Goal: Find specific page/section: Find specific page/section

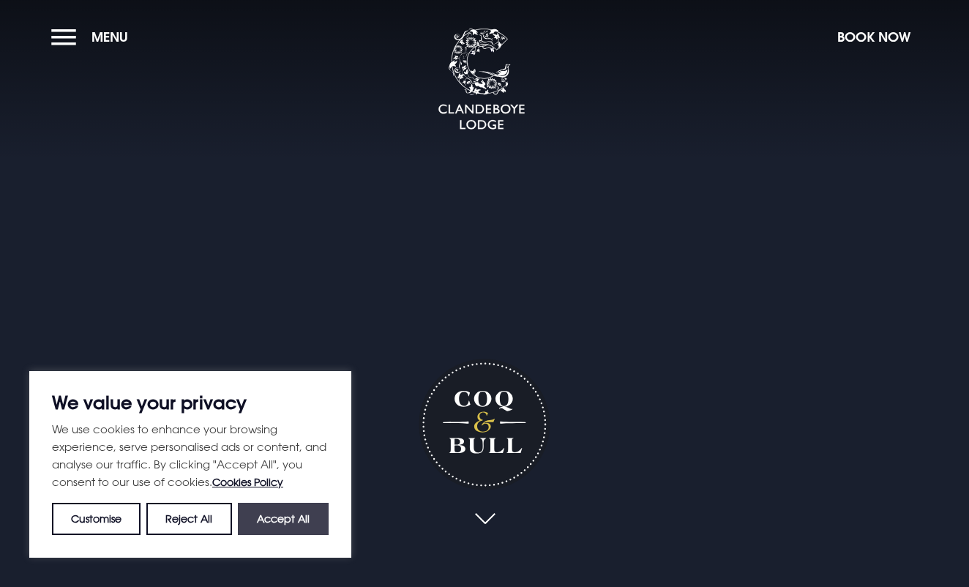
click at [279, 523] on button "Accept All" at bounding box center [283, 519] width 91 height 32
checkbox input "true"
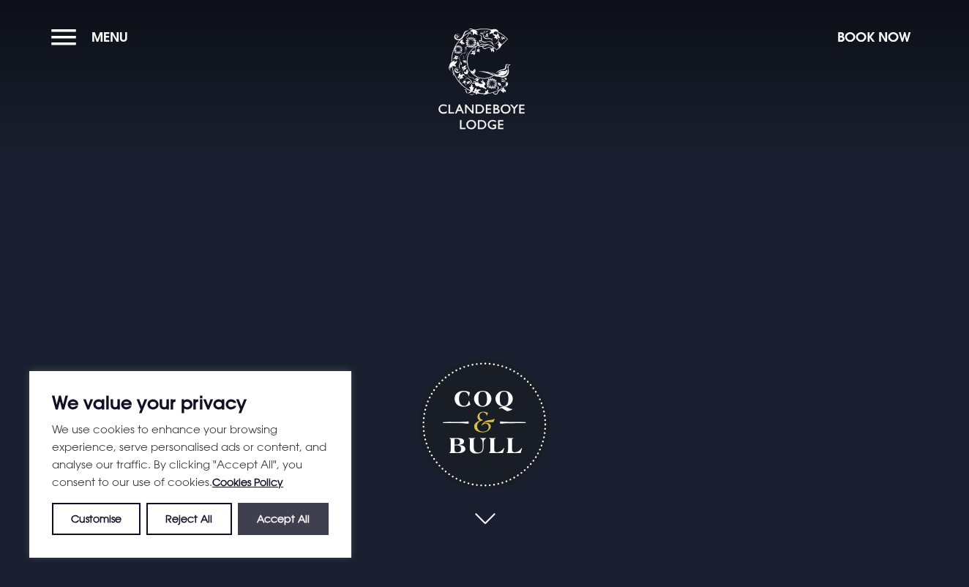
checkbox input "true"
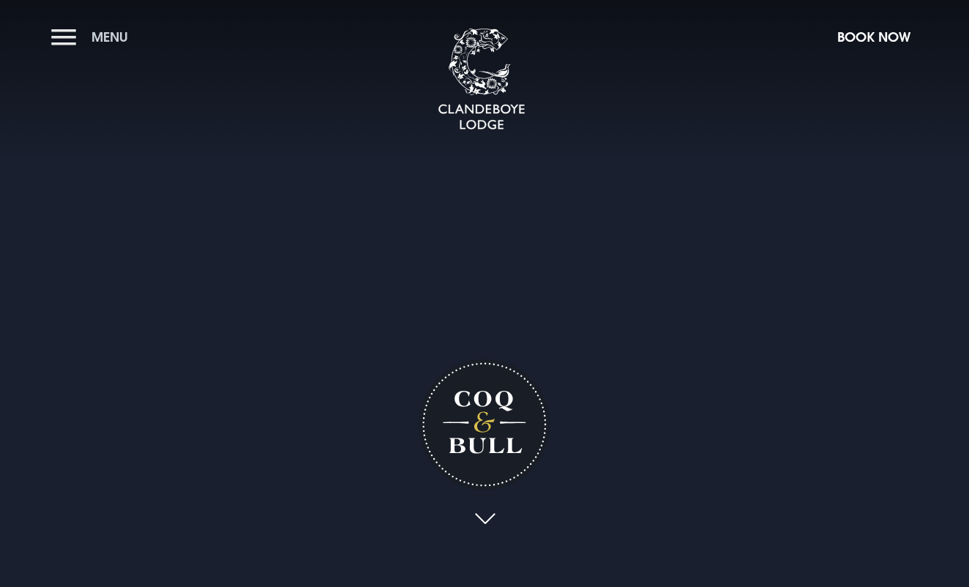
click at [105, 34] on span "Menu" at bounding box center [109, 37] width 37 height 17
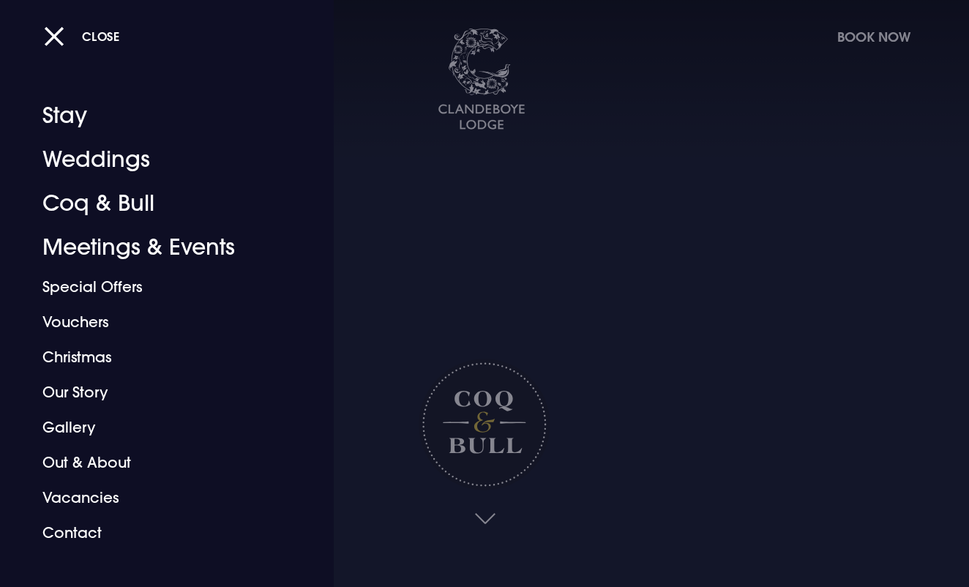
click at [414, 225] on div at bounding box center [484, 293] width 969 height 587
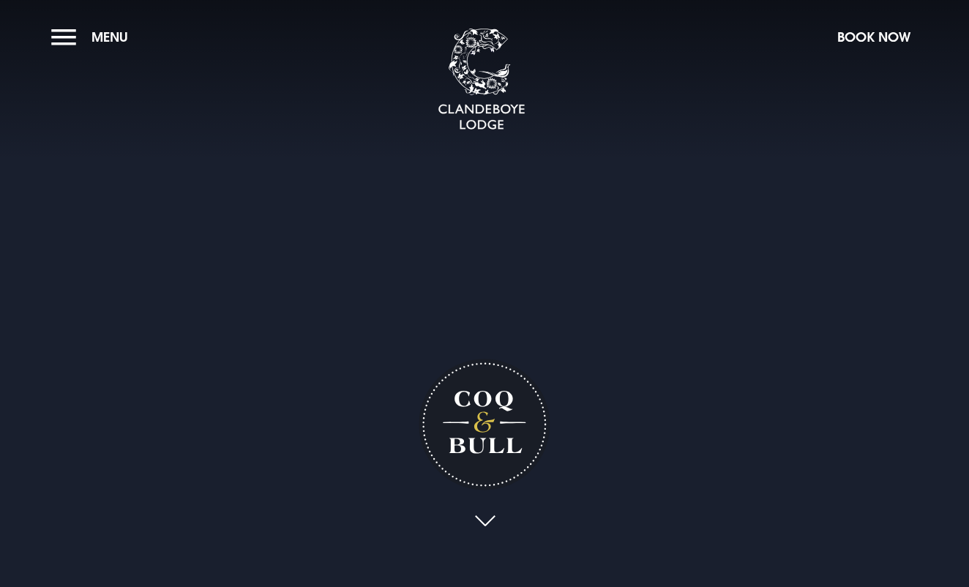
click at [489, 522] on link at bounding box center [485, 522] width 34 height 32
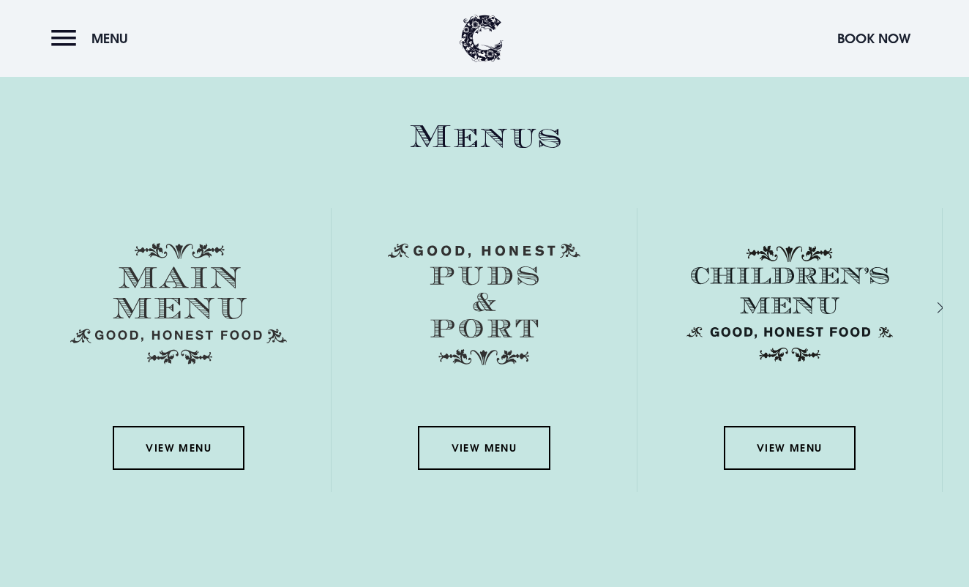
scroll to position [2080, 0]
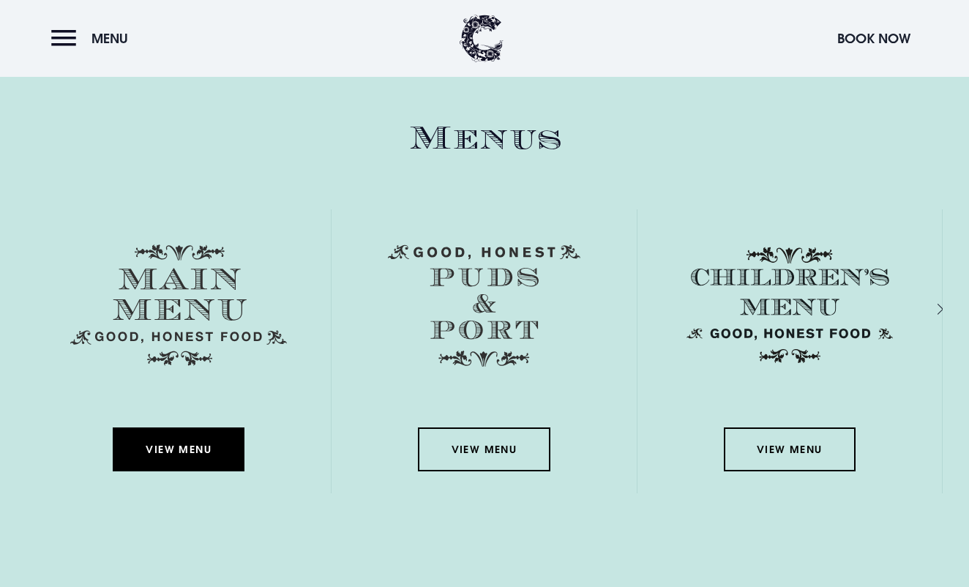
click at [181, 452] on link "View Menu" at bounding box center [179, 449] width 132 height 44
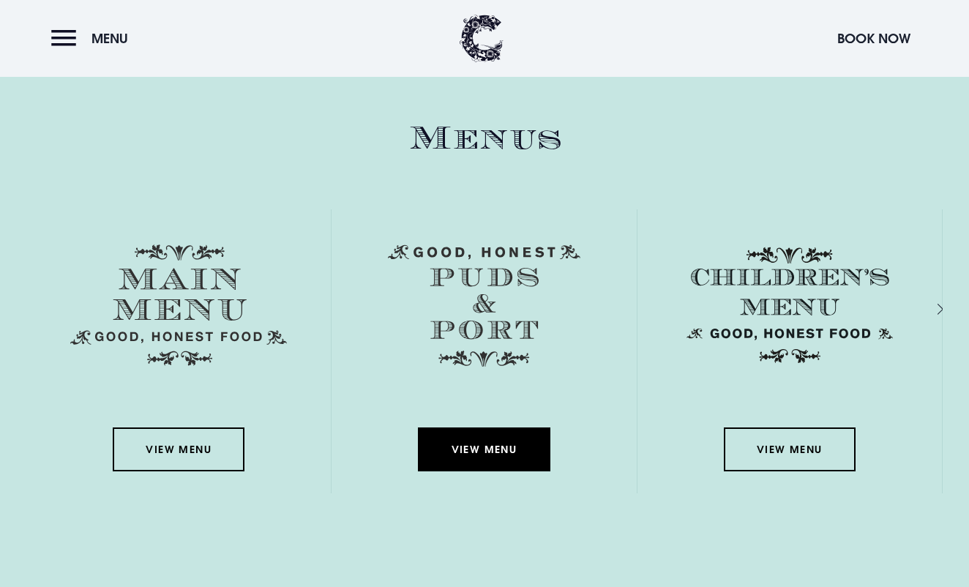
click at [487, 446] on link "View Menu" at bounding box center [484, 449] width 132 height 44
